Goal: Task Accomplishment & Management: Complete application form

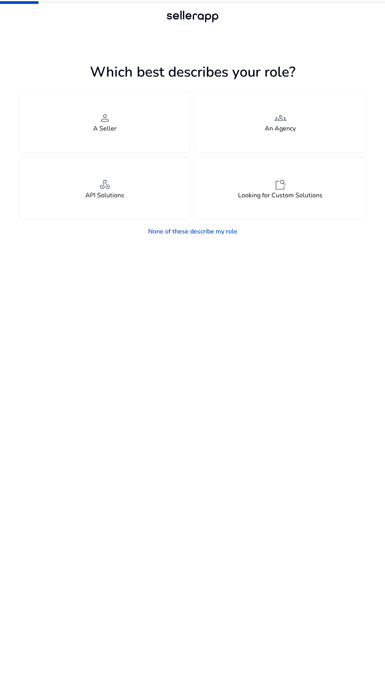
click at [111, 131] on h4 "A Seller" at bounding box center [105, 128] width 24 height 7
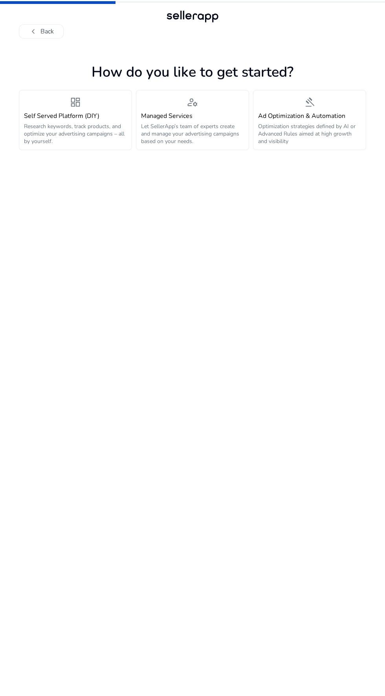
click at [198, 120] on div "Managed Services Let SellerApp’s team of experts create and manage your adverti…" at bounding box center [192, 128] width 103 height 33
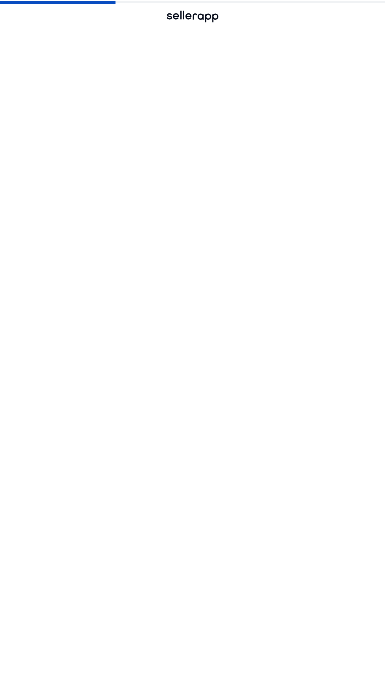
scroll to position [22, 0]
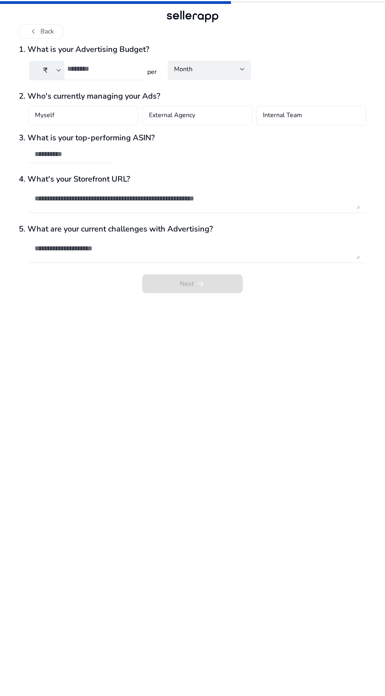
click at [207, 133] on div "3. What is your top-performing ASIN?" at bounding box center [193, 152] width 348 height 38
